Goal: Check status: Check status

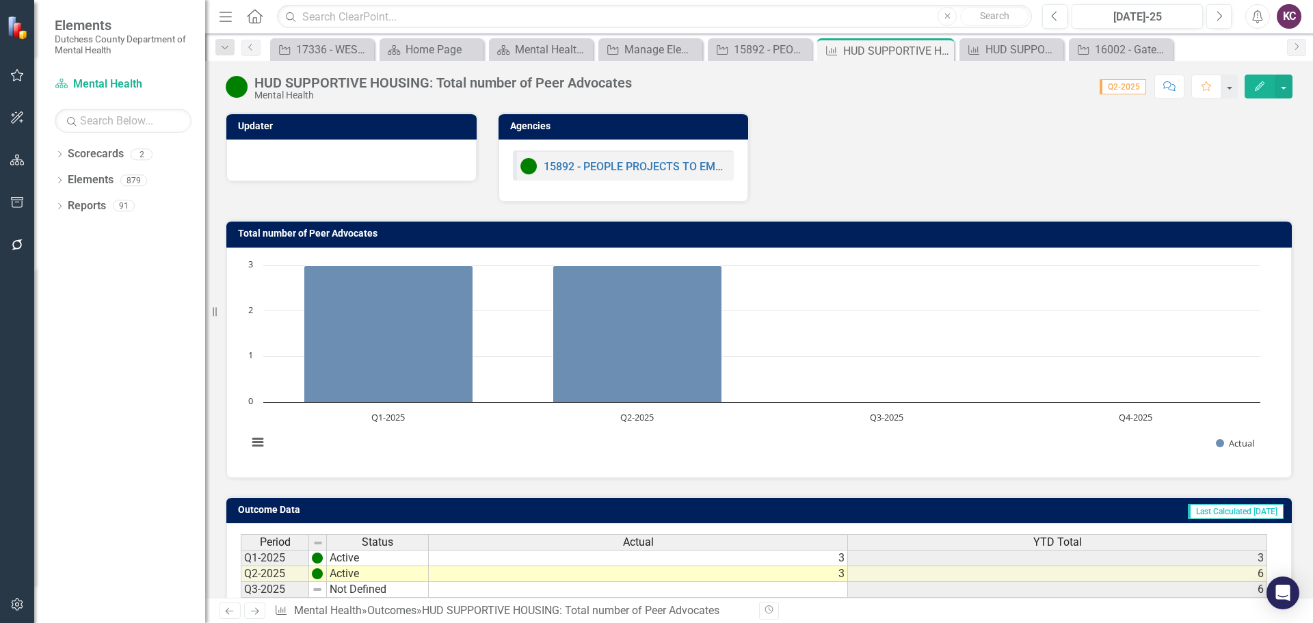
scroll to position [108, 0]
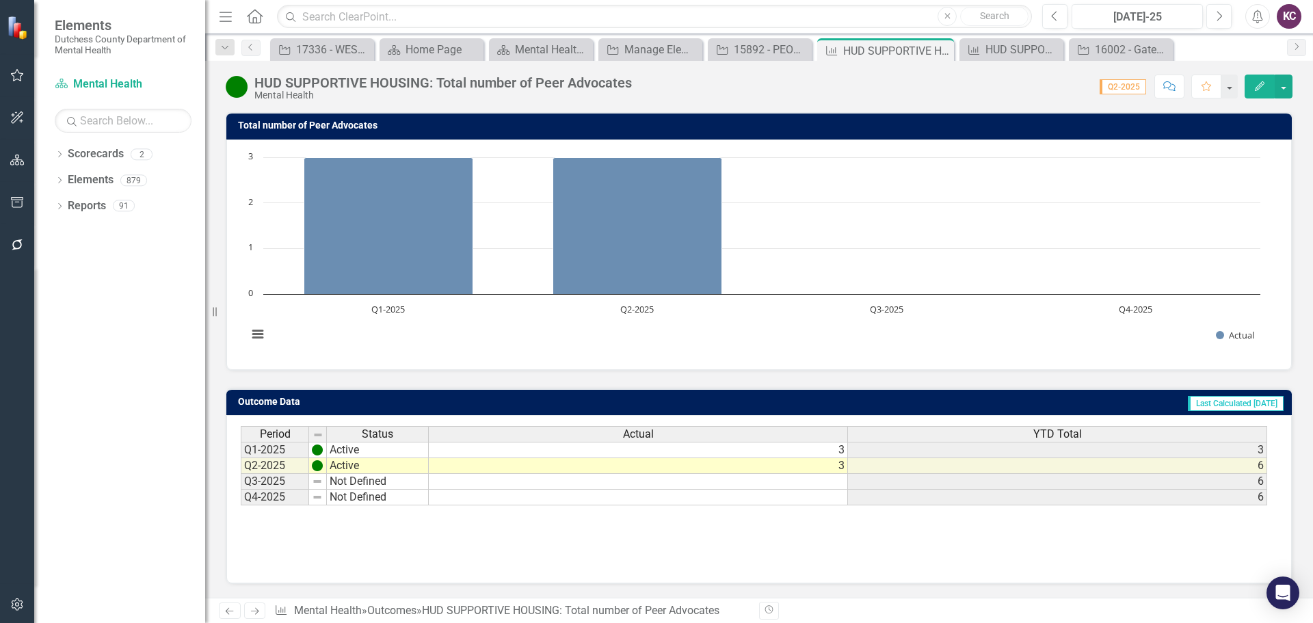
click at [841, 96] on div "Score: 0.00 Q2-2025 Completed Comment Favorite Edit" at bounding box center [966, 86] width 654 height 23
click at [667, 89] on div "Score: 0.00 Q2-2025 Completed Comment Favorite Edit" at bounding box center [966, 86] width 654 height 23
click at [913, 107] on div "HUD SUPPORTIVE HOUSING: Total number of Peer Advocates Mental Health Score: 0.0…" at bounding box center [758, 329] width 1107 height 537
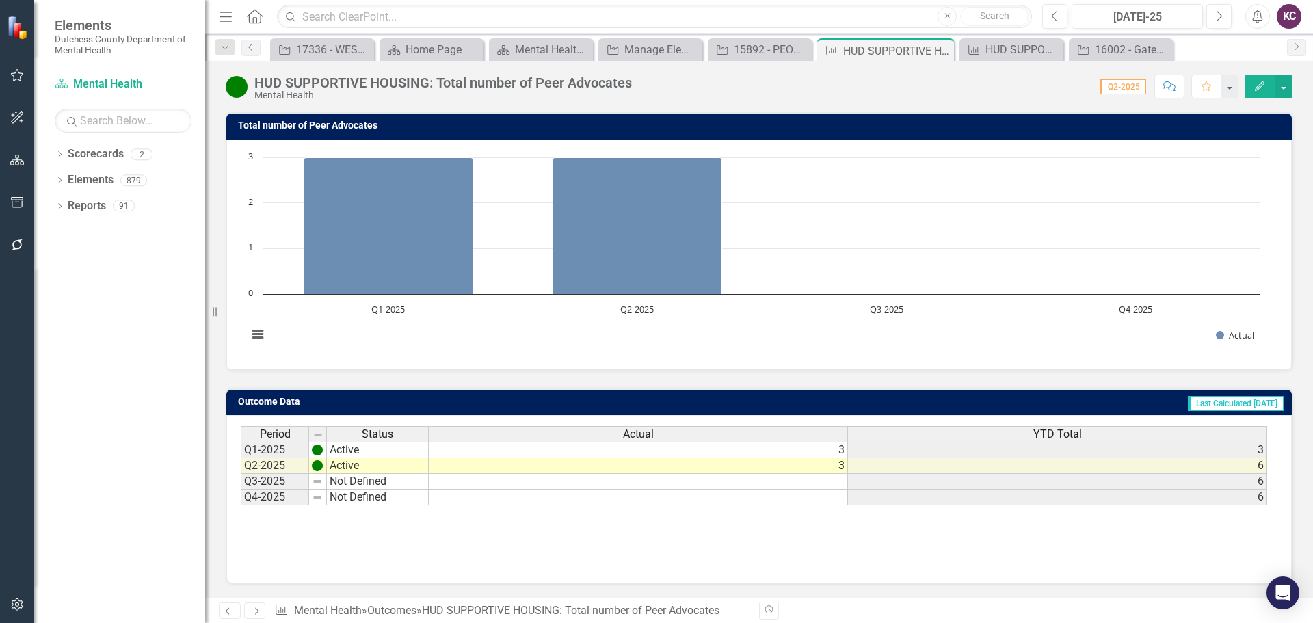
click at [668, 104] on div "HUD SUPPORTIVE HOUSING: Total number of Peer Advocates Mental Health Score: 0.0…" at bounding box center [758, 329] width 1107 height 537
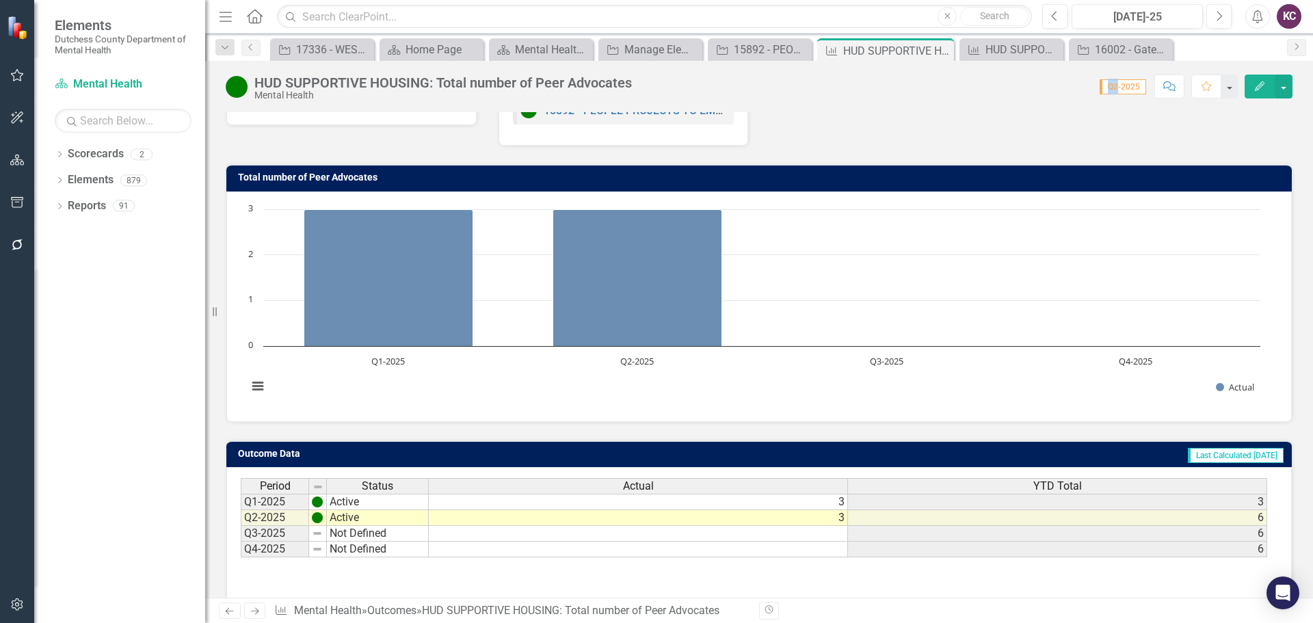
scroll to position [0, 0]
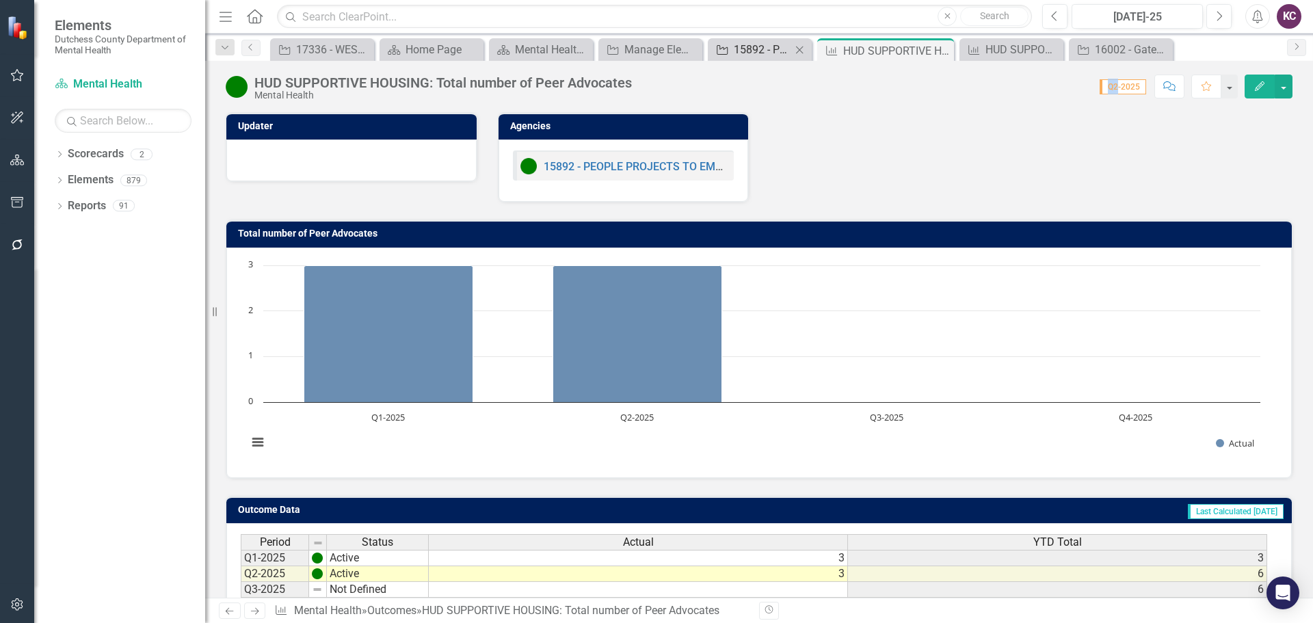
click at [759, 51] on div "15892 - PEOPLE PROJECTS TO EMPOWER AND ORGANIZE THE PSYCHIATRICALLY LABELED, IN…" at bounding box center [762, 49] width 57 height 17
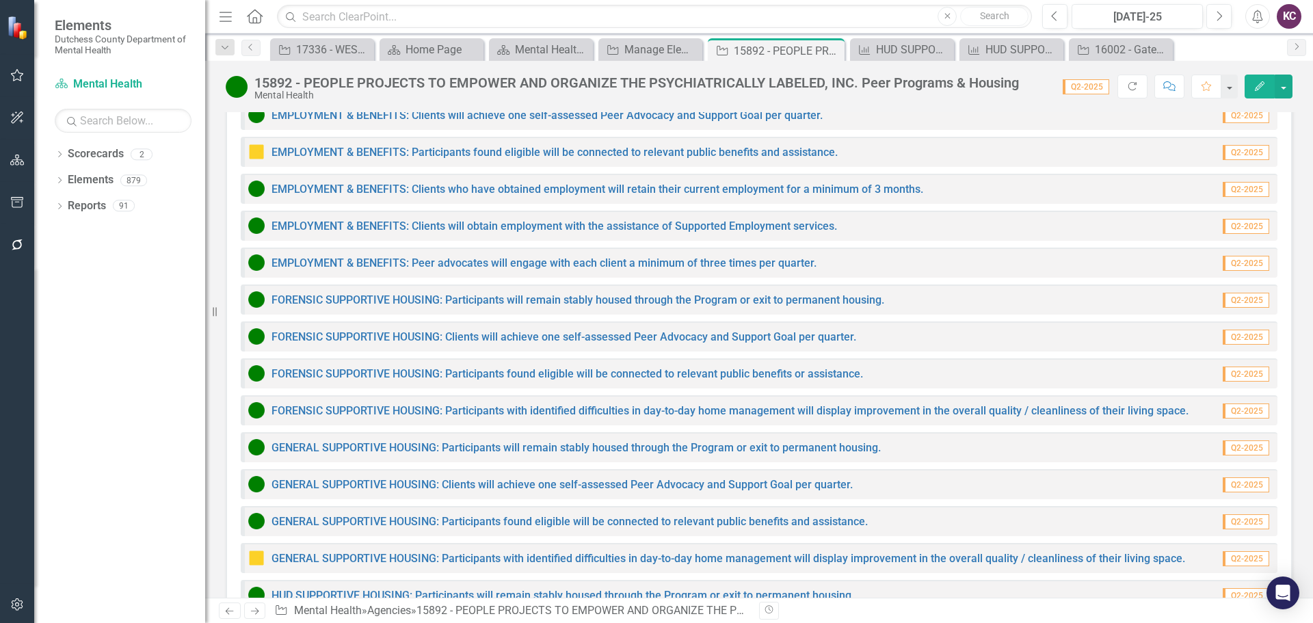
scroll to position [3886, 0]
